Goal: Navigation & Orientation: Understand site structure

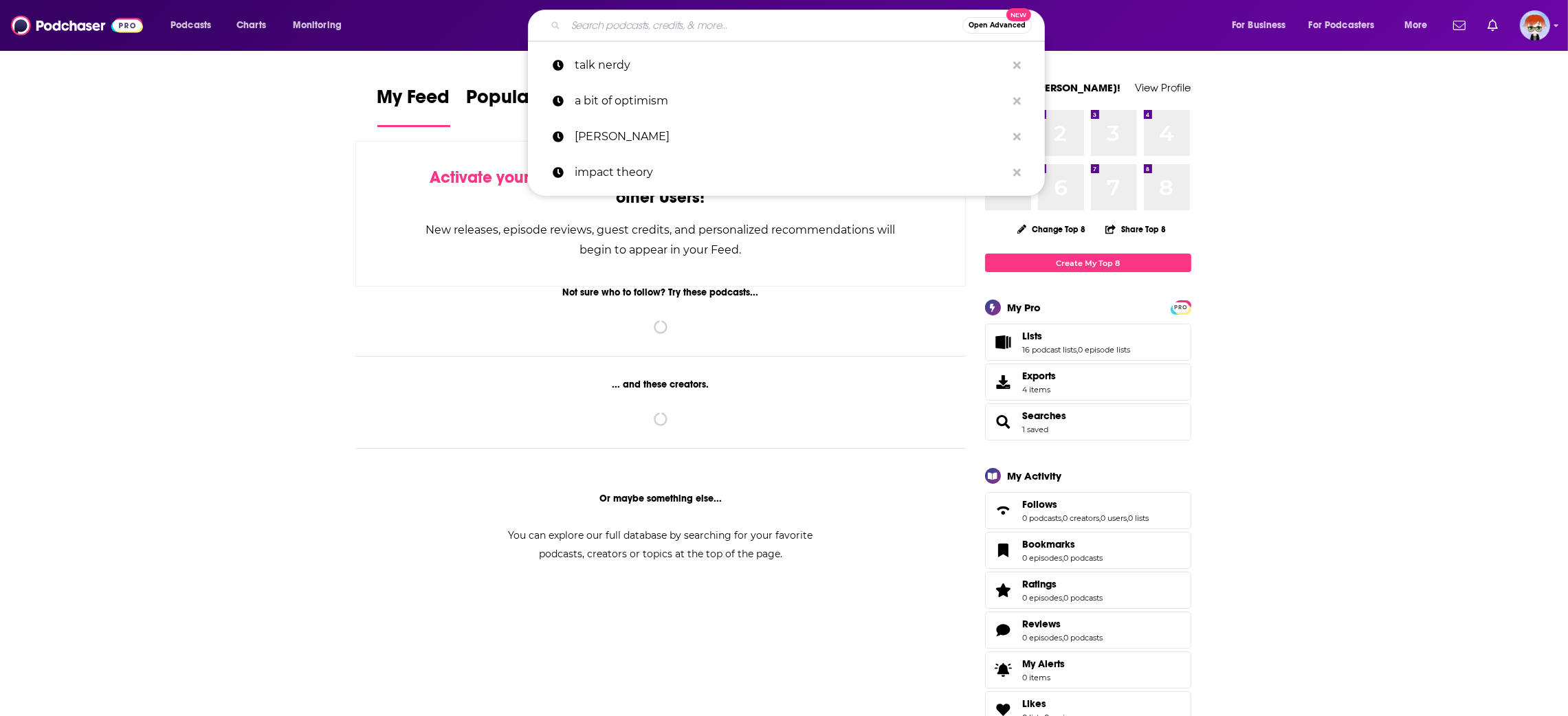
click at [607, 29] on input "Search podcasts, credits, & more..." at bounding box center [764, 25] width 397 height 22
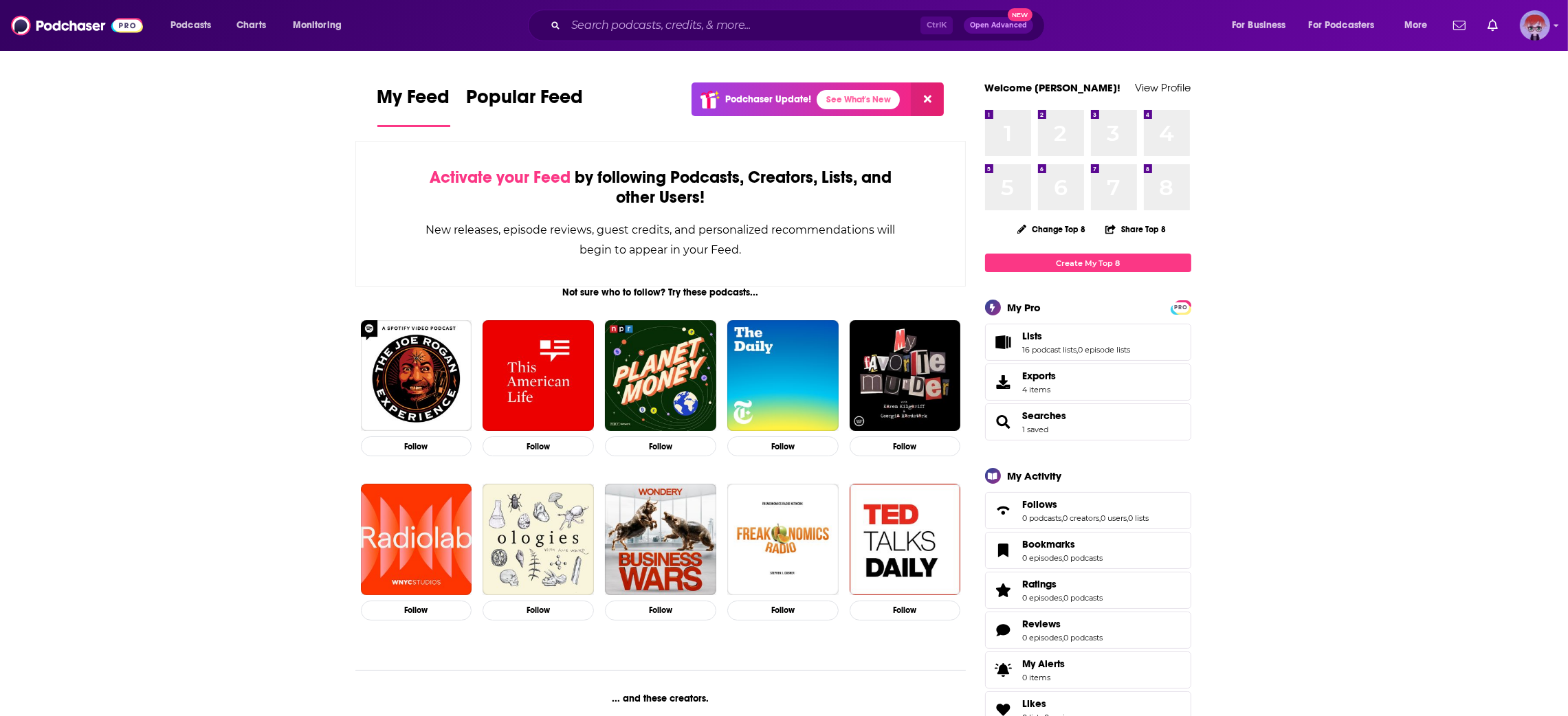
click at [1529, 22] on img "Logged in as diana.griffin" at bounding box center [1535, 25] width 31 height 31
click at [1541, 31] on img "Logged in as diana.griffin" at bounding box center [1535, 25] width 31 height 31
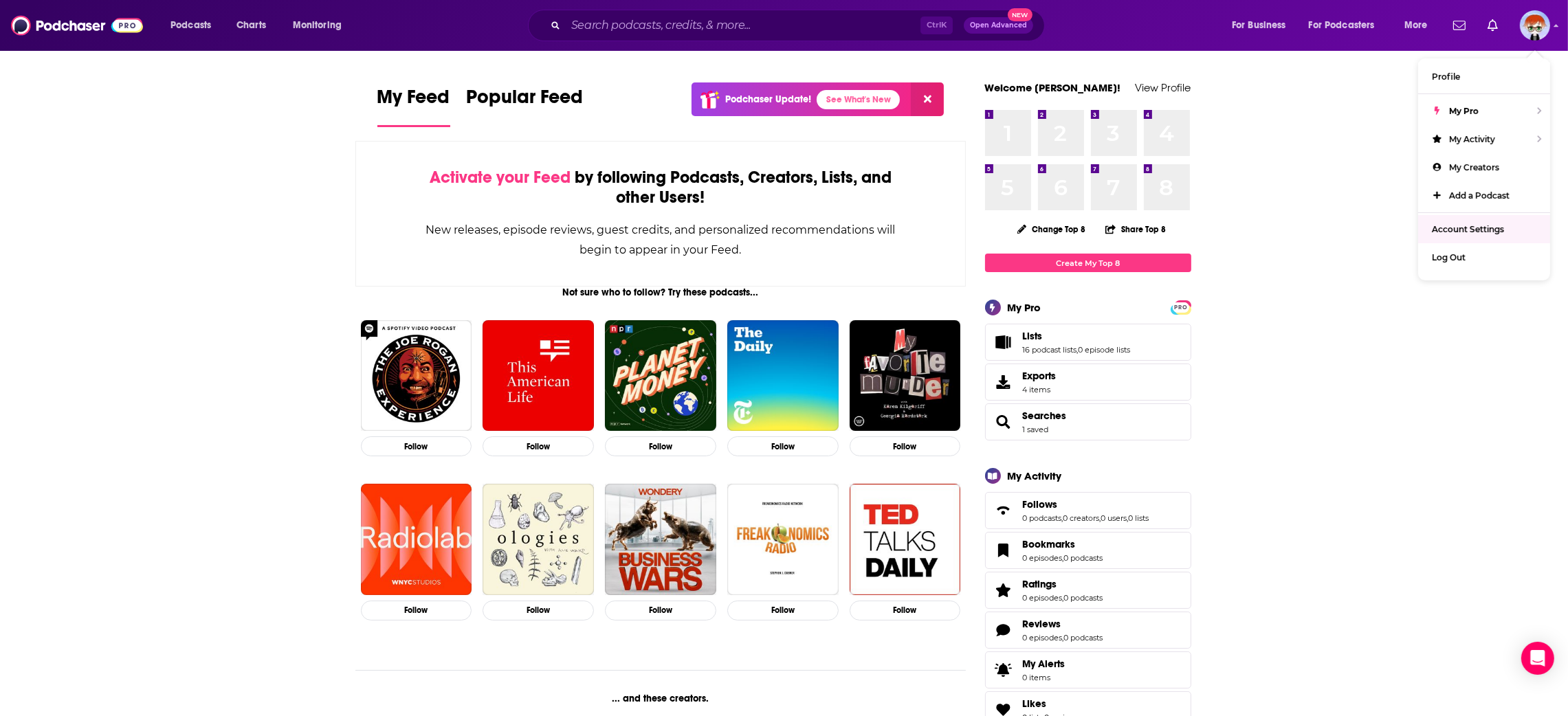
click at [1537, 31] on img "Logged in as diana.griffin" at bounding box center [1535, 25] width 31 height 31
click at [1522, 25] on img "Logged in as diana.griffin" at bounding box center [1535, 25] width 31 height 31
